Goal: Task Accomplishment & Management: Manage account settings

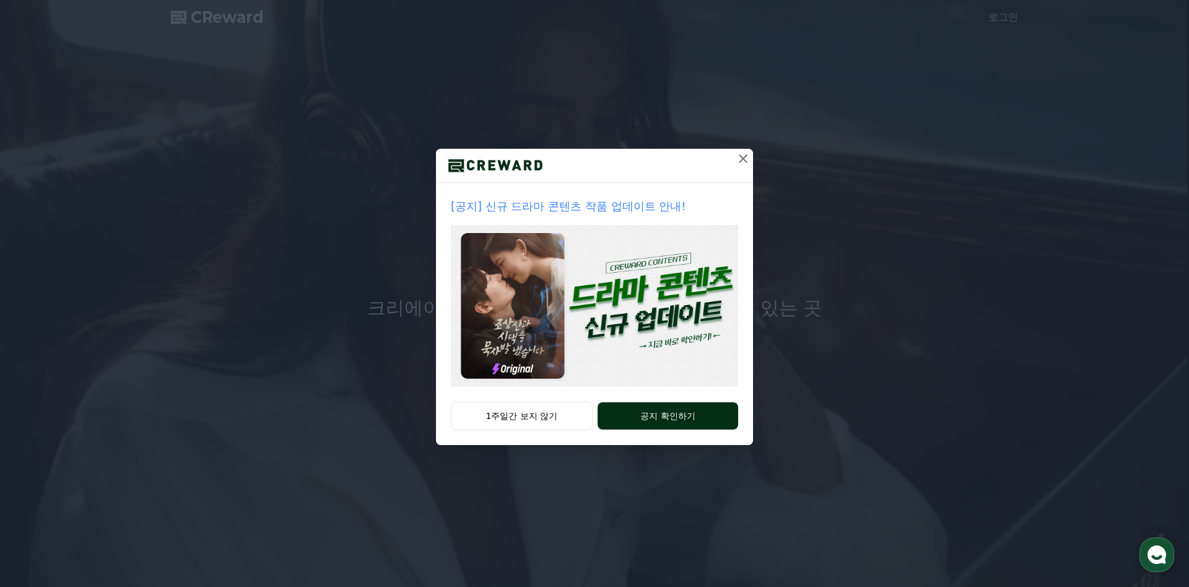
drag, startPoint x: 520, startPoint y: 413, endPoint x: 676, endPoint y: 421, distance: 156.3
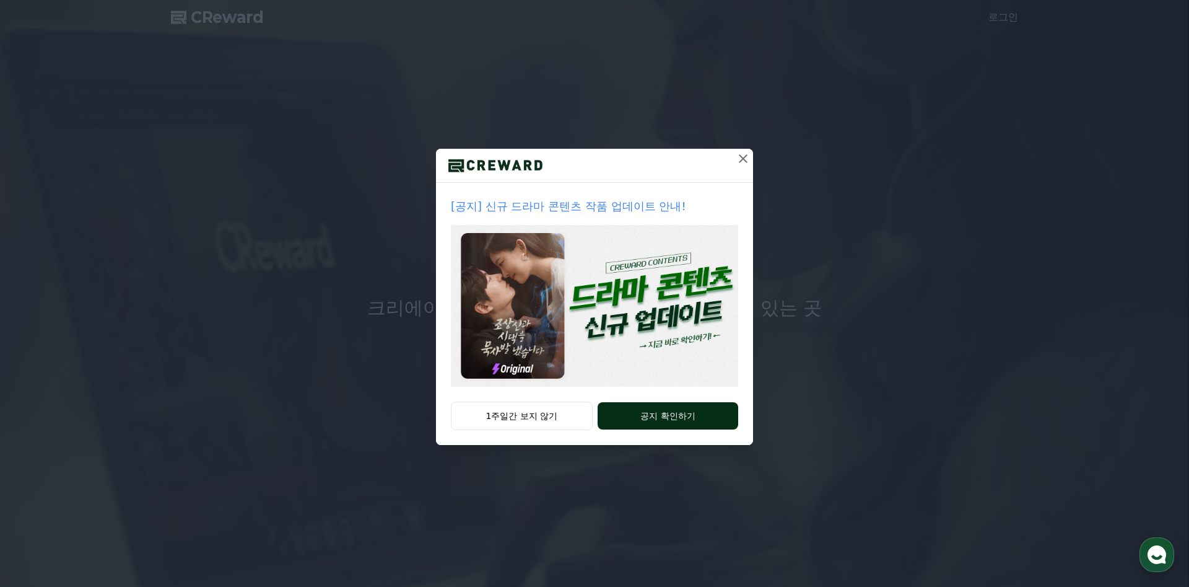
click at [676, 421] on div "1주일간 보지 않기 공지 확인하기" at bounding box center [594, 422] width 317 height 43
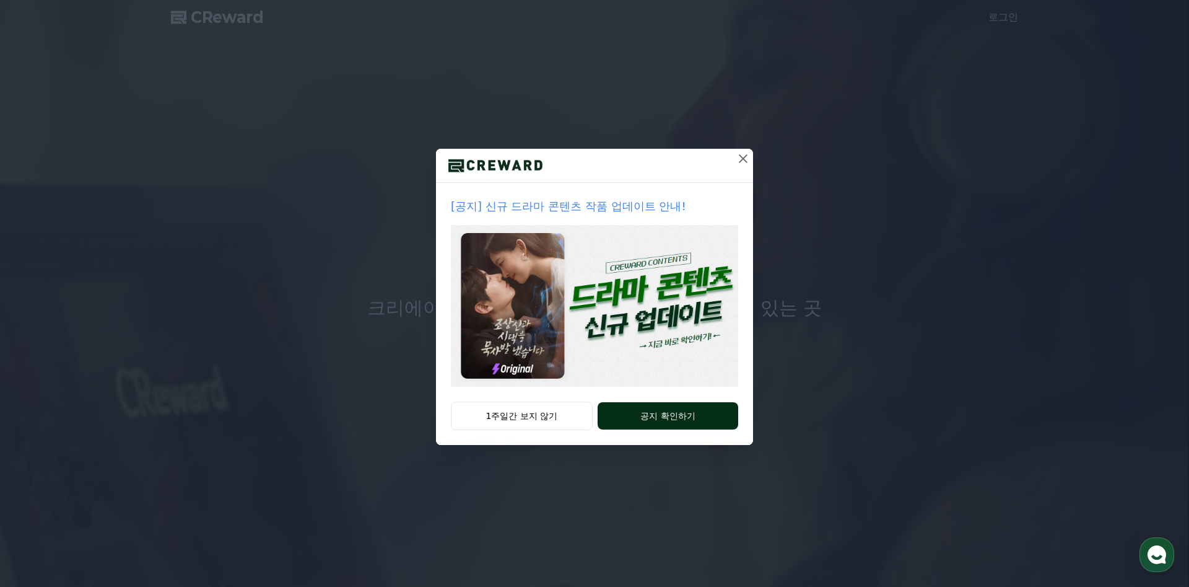
click at [676, 421] on button "공지 확인하기" at bounding box center [668, 415] width 141 height 27
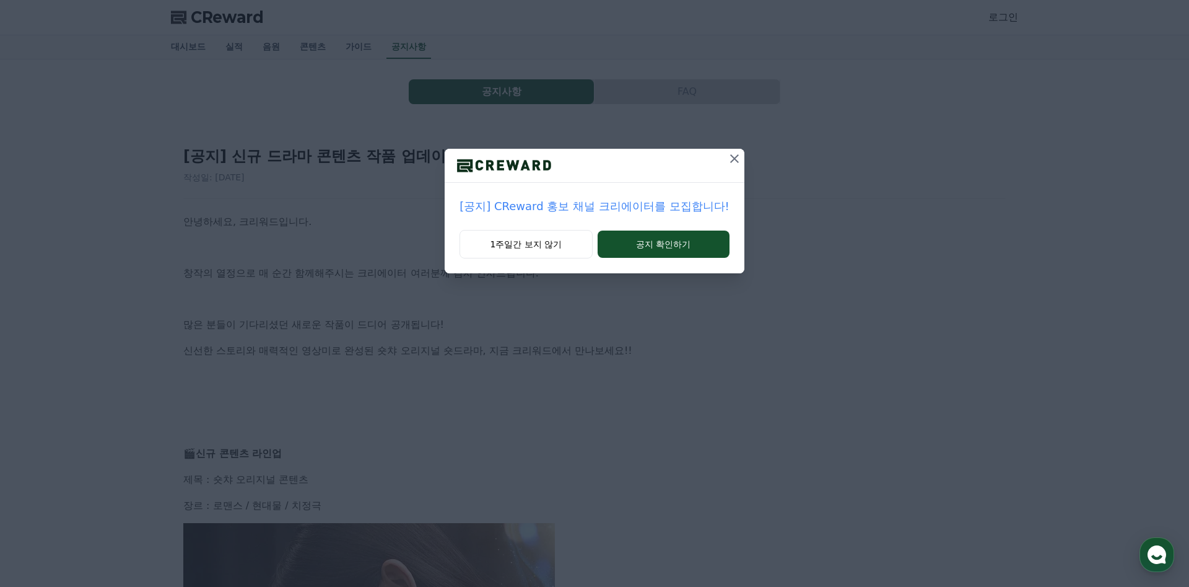
click at [652, 212] on p "[공지] CReward 홍보 채널 크리에이터를 모집합니다!" at bounding box center [594, 206] width 269 height 17
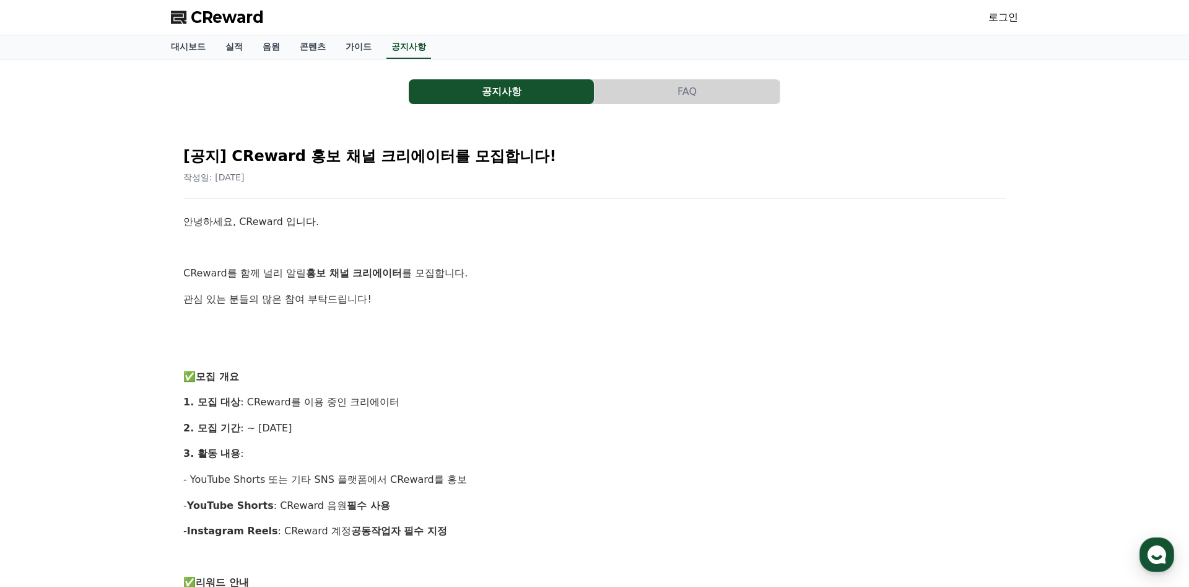
click at [1005, 24] on link "로그인" at bounding box center [1004, 17] width 30 height 15
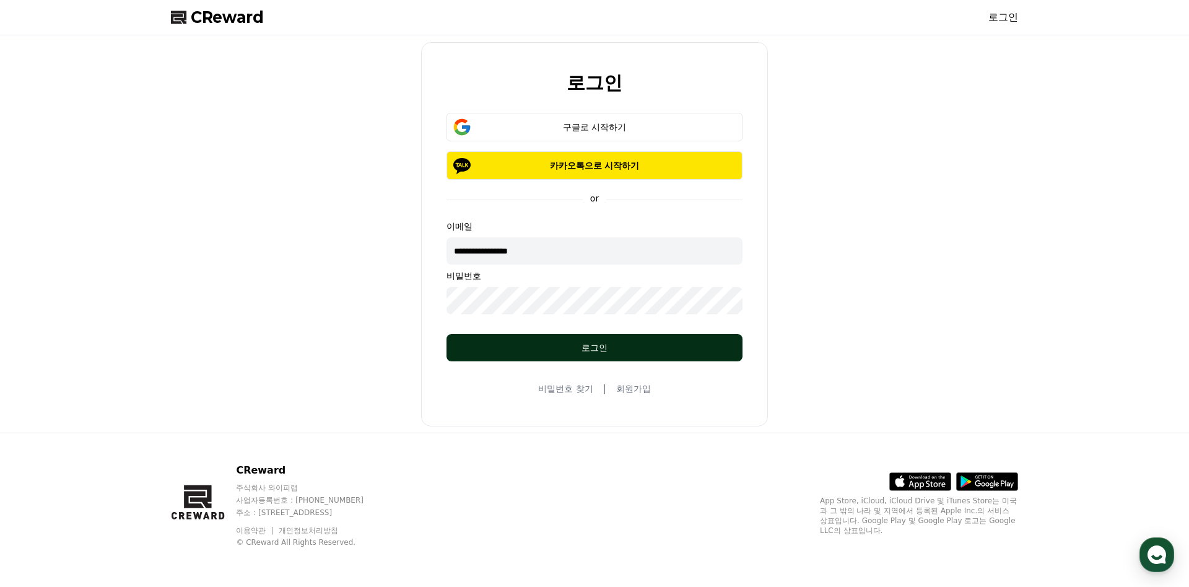
click at [657, 354] on button "로그인" at bounding box center [595, 347] width 296 height 27
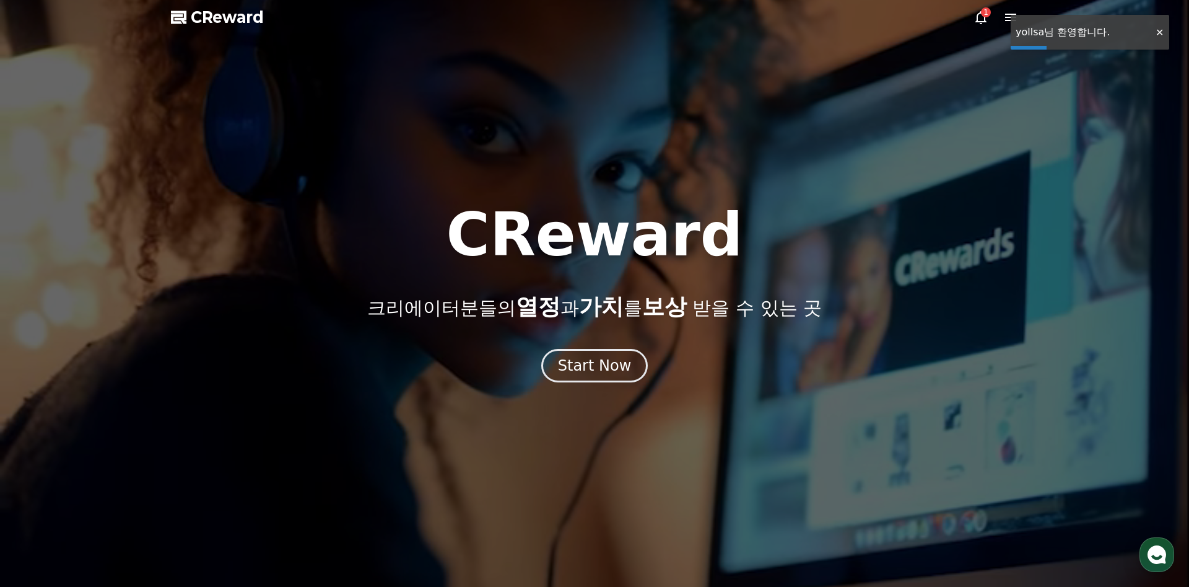
click at [977, 21] on icon at bounding box center [981, 17] width 11 height 13
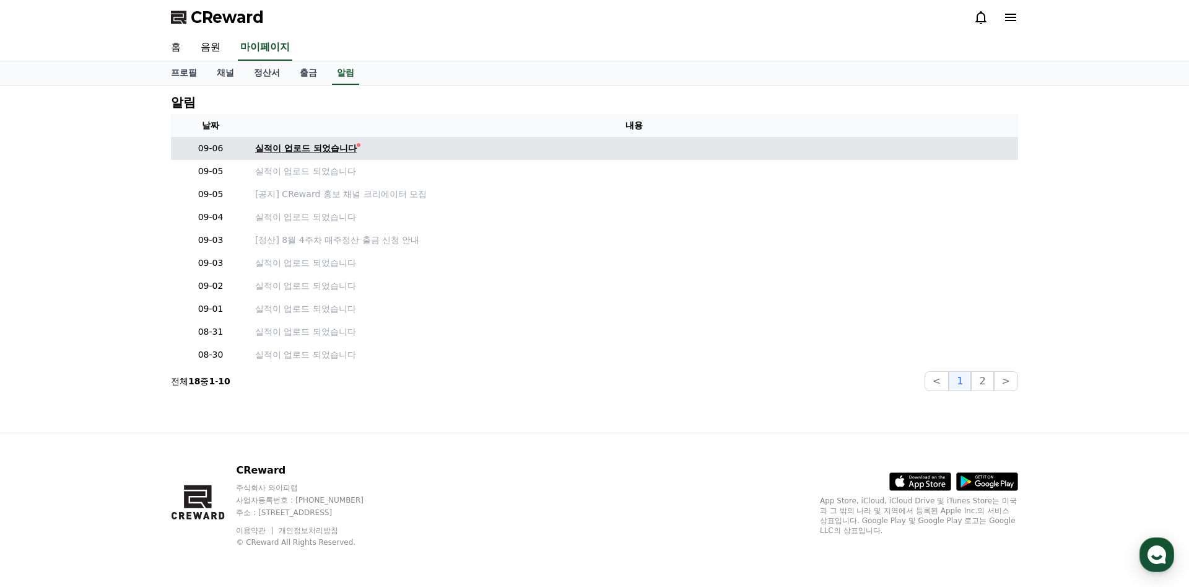
click at [289, 154] on div "실적이 업로드 되었습니다" at bounding box center [306, 148] width 102 height 13
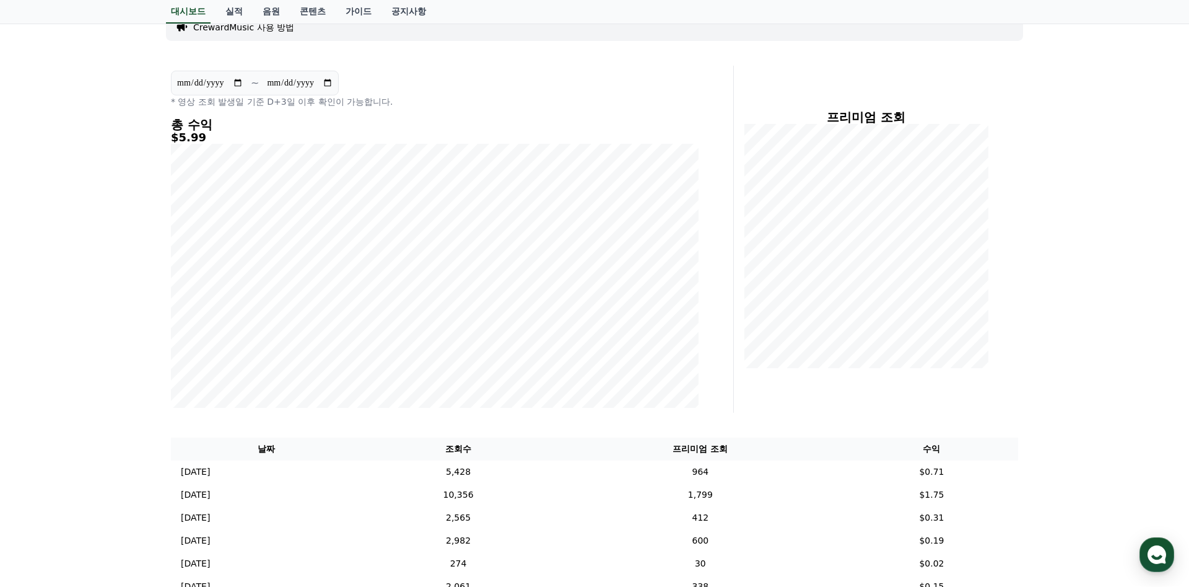
scroll to position [312, 0]
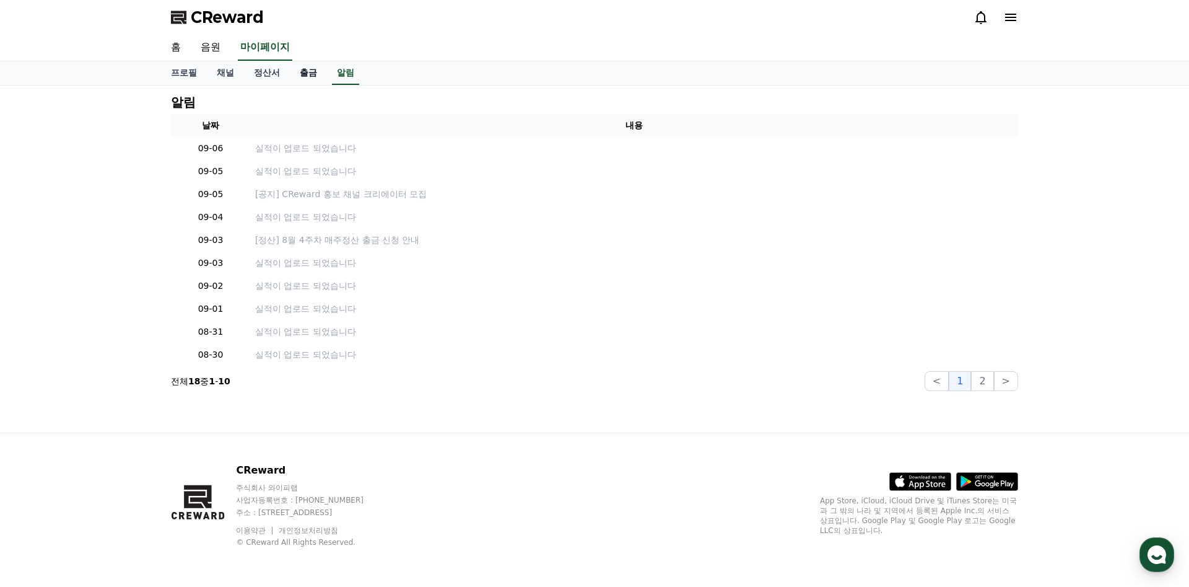
click at [308, 71] on link "출금" at bounding box center [308, 73] width 37 height 24
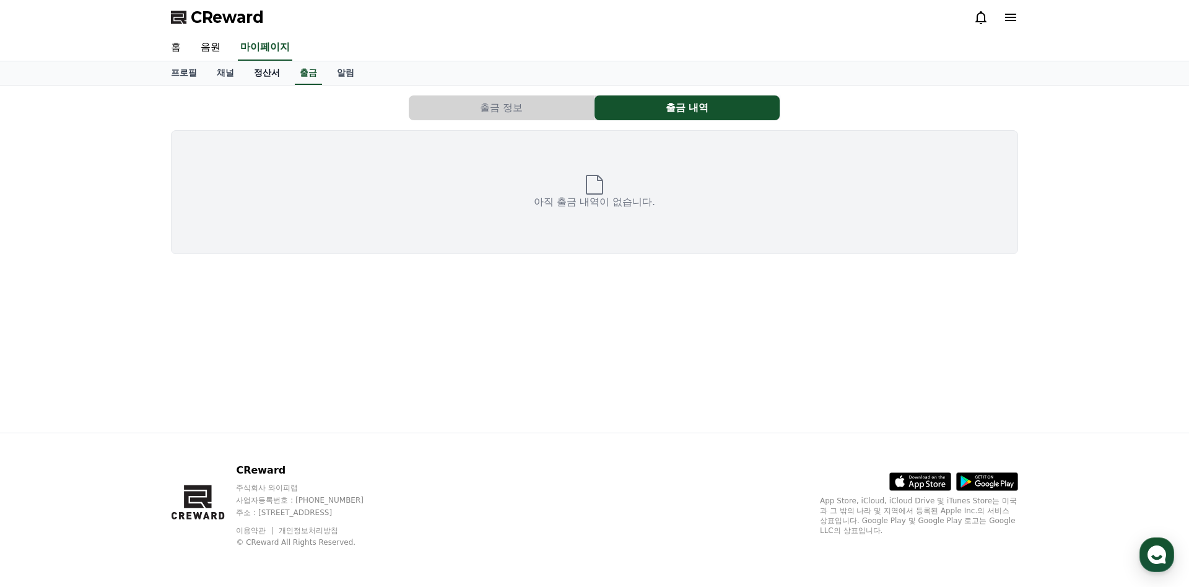
click at [260, 76] on link "정산서" at bounding box center [267, 73] width 46 height 24
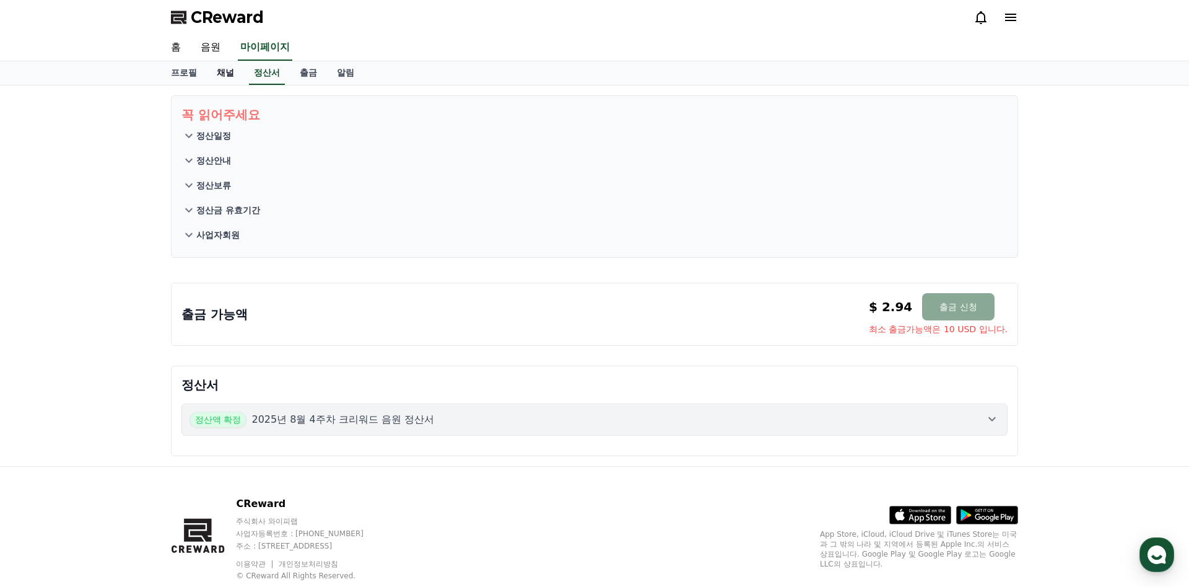
click at [219, 82] on link "채널" at bounding box center [225, 73] width 37 height 24
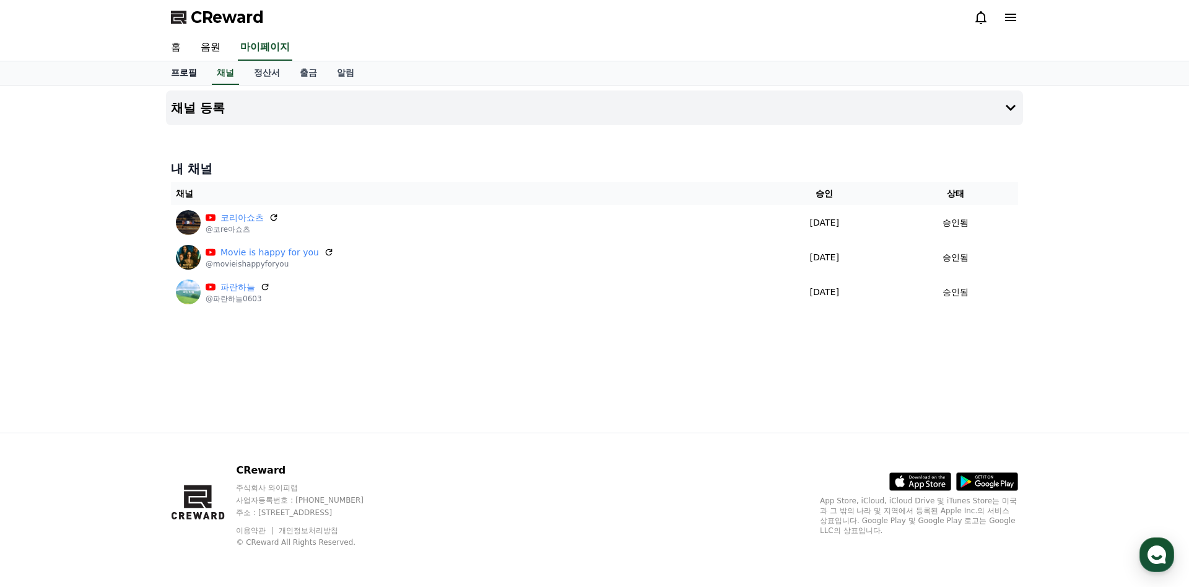
click at [182, 83] on link "프로필" at bounding box center [184, 73] width 46 height 24
select select "**********"
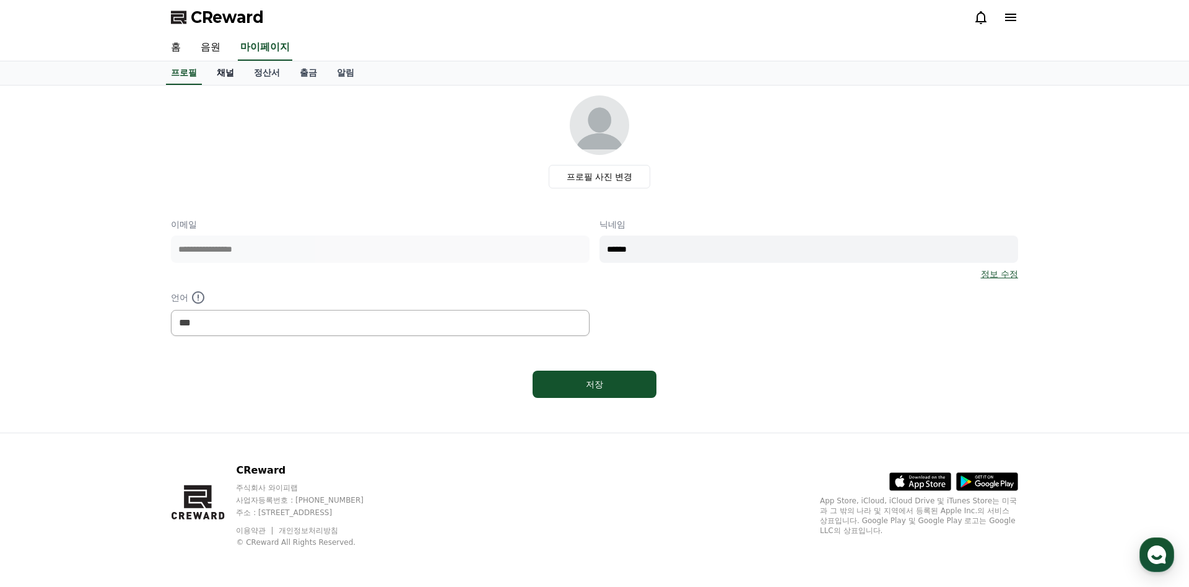
click at [225, 79] on link "채널" at bounding box center [225, 73] width 37 height 24
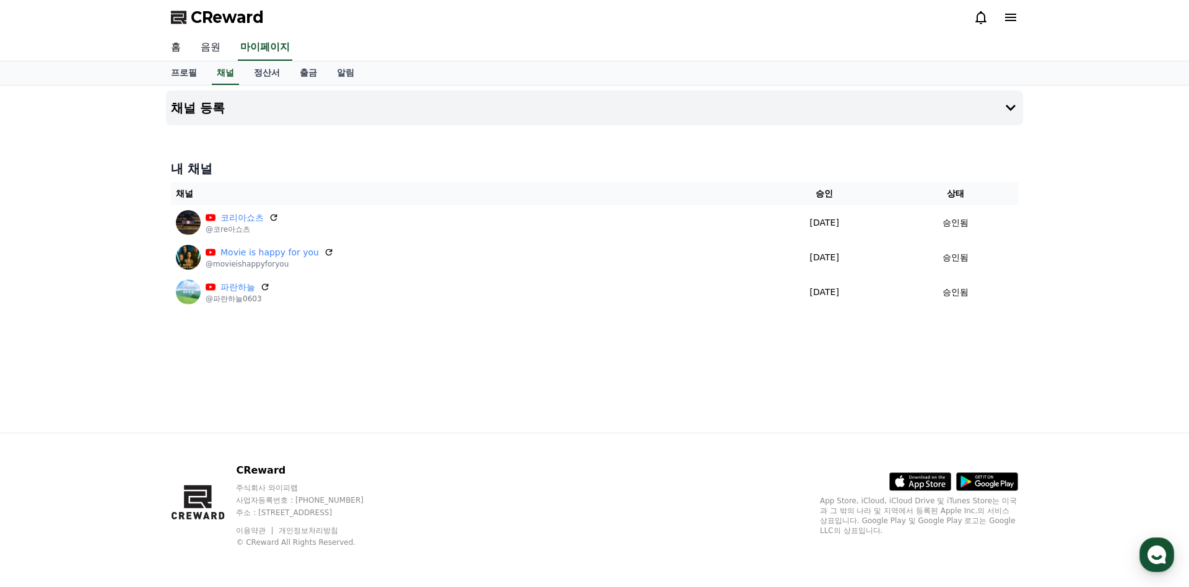
click at [216, 49] on link "음원" at bounding box center [211, 48] width 40 height 26
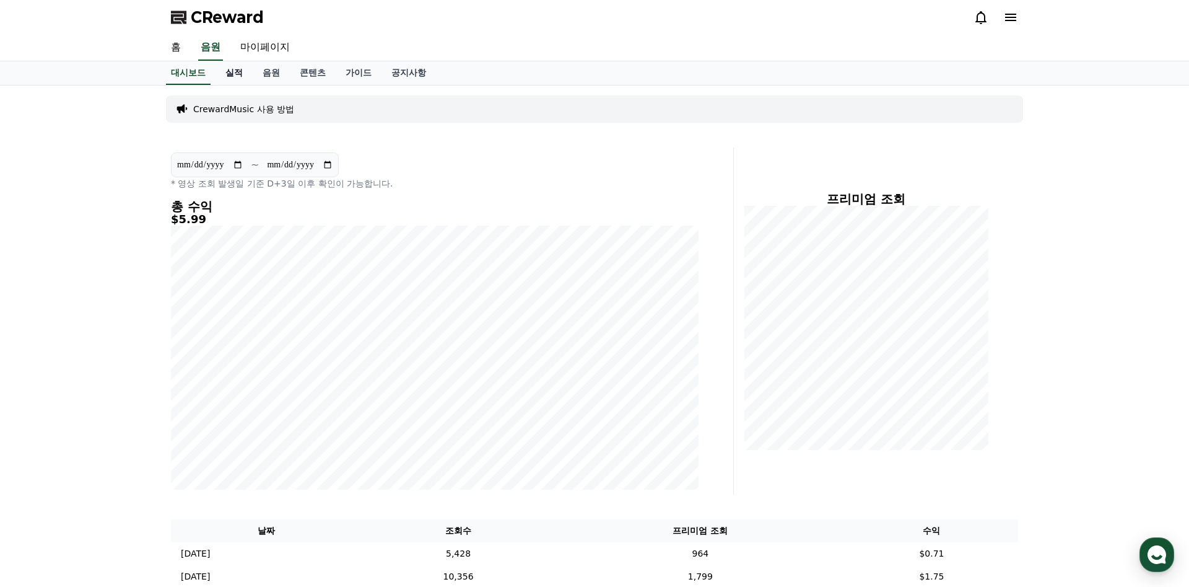
click at [244, 76] on link "실적" at bounding box center [234, 73] width 37 height 24
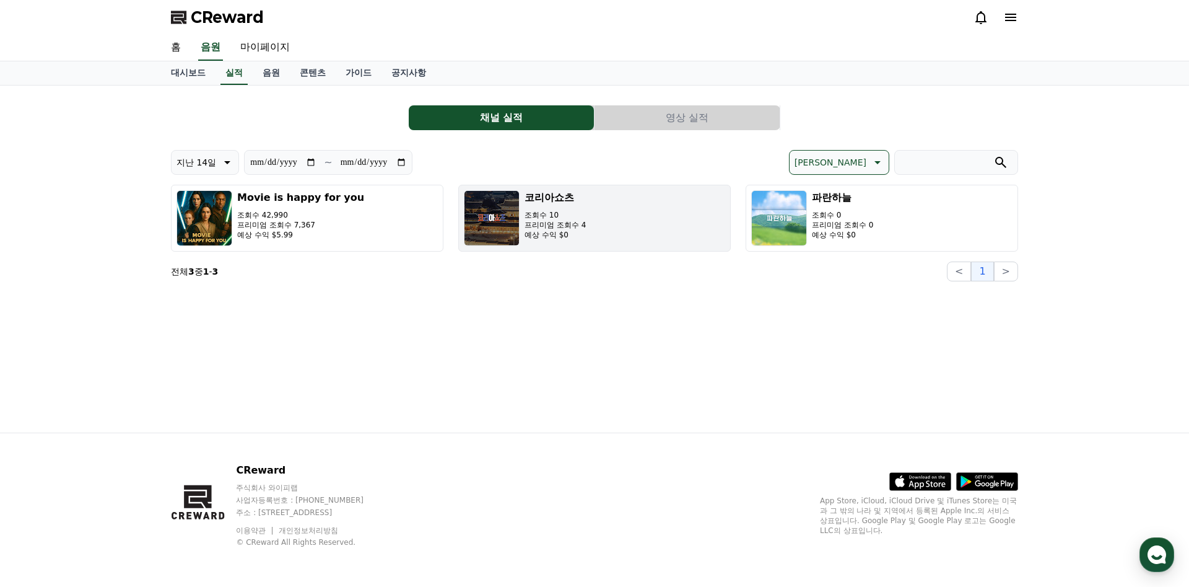
click at [605, 229] on button "코리아쇼츠 조회수 10 프리미엄 조회수 4 예상 수익 $0" at bounding box center [594, 218] width 273 height 67
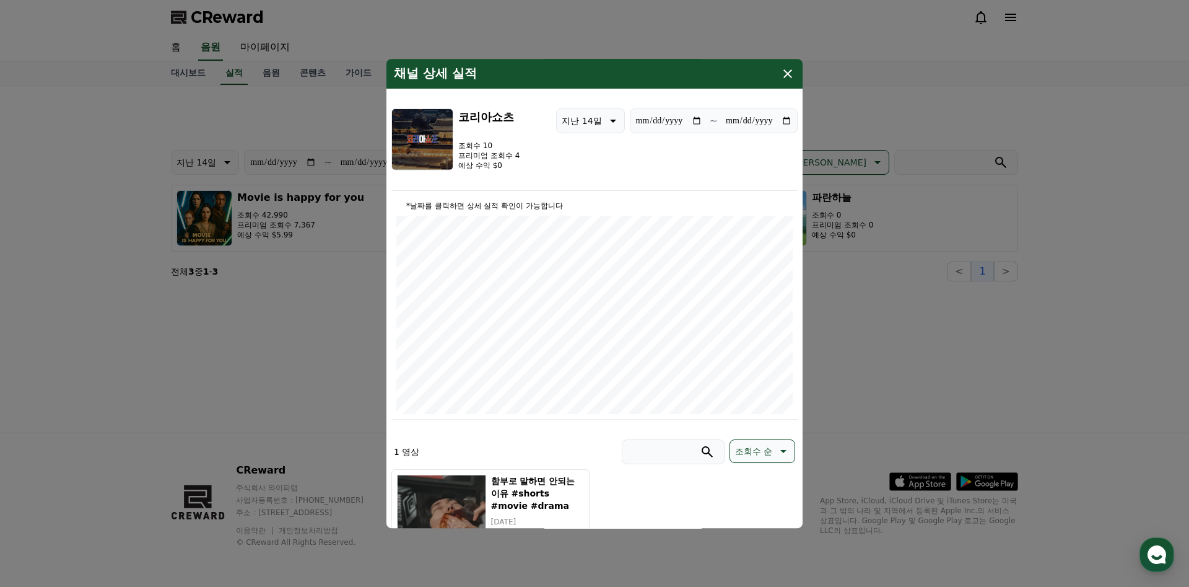
click at [785, 70] on icon "modal" at bounding box center [788, 73] width 9 height 9
